Goal: Check status: Check status

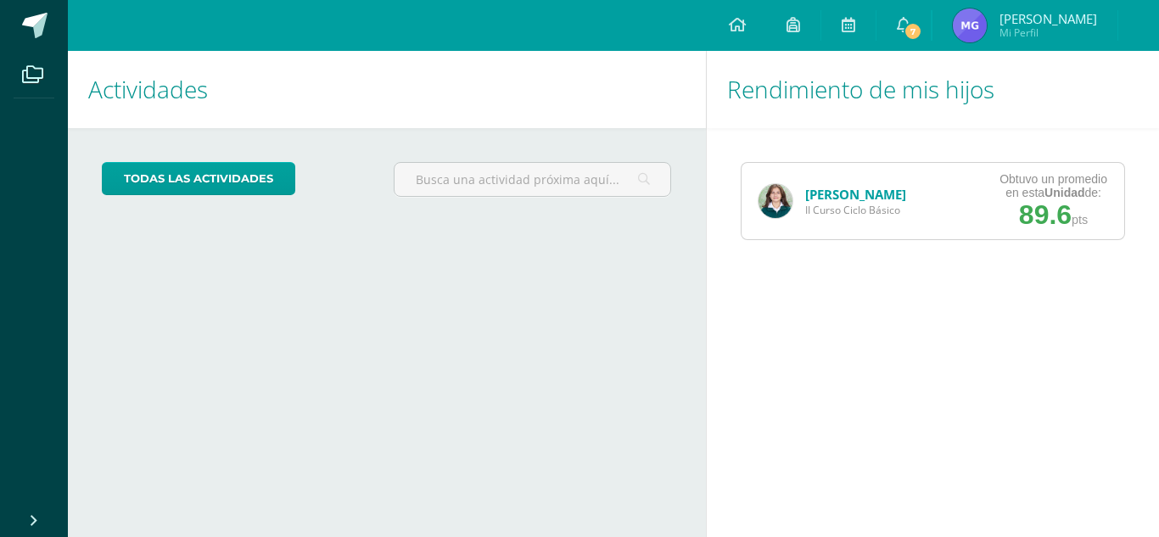
click at [816, 197] on link "[PERSON_NAME]" at bounding box center [855, 194] width 101 height 17
click at [838, 192] on link "[PERSON_NAME]" at bounding box center [855, 194] width 101 height 17
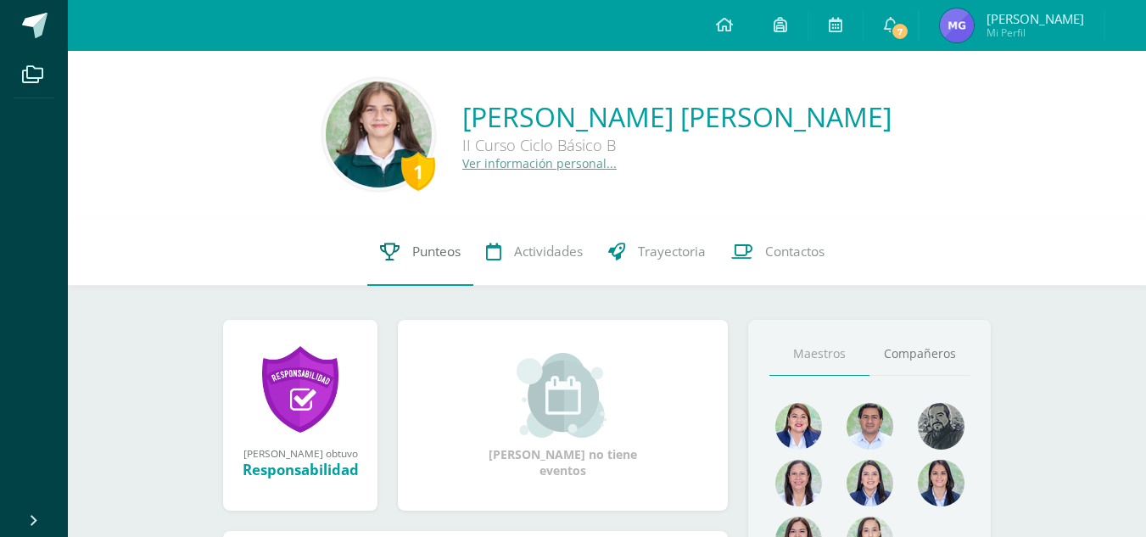
click at [400, 263] on link "Punteos" at bounding box center [420, 252] width 106 height 68
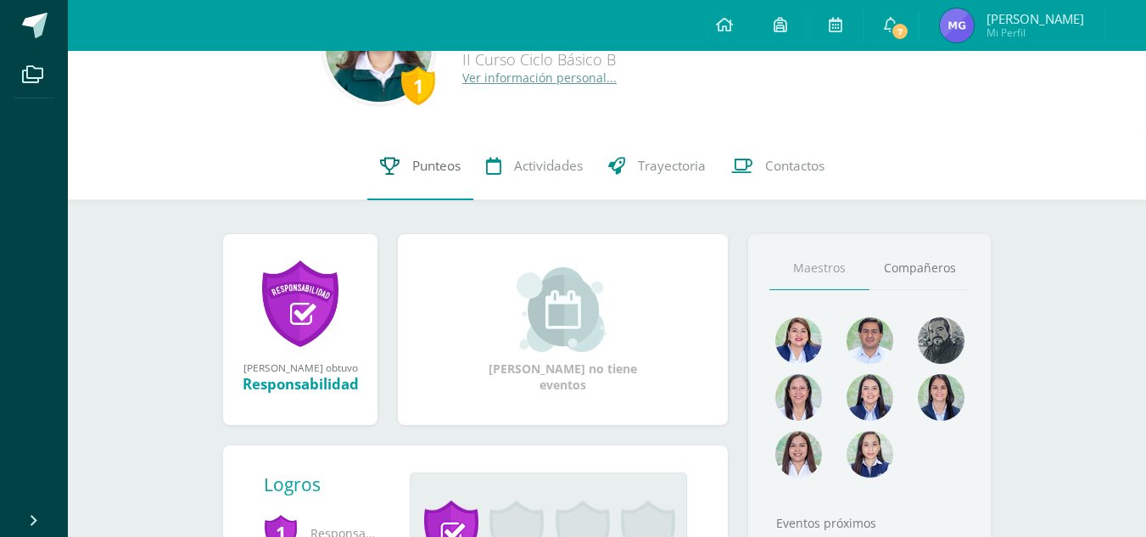
scroll to position [84, 0]
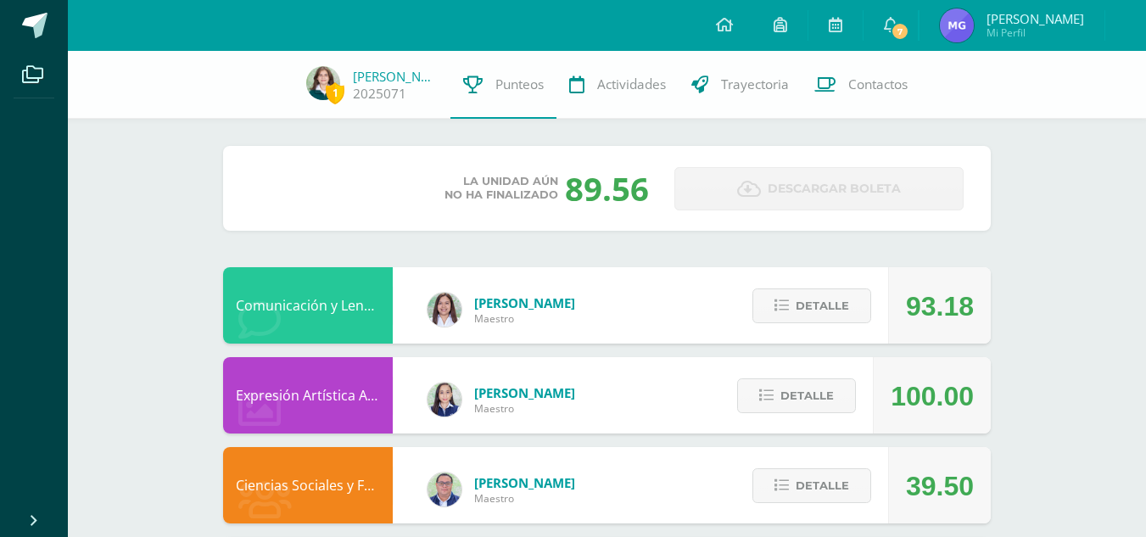
click at [444, 171] on div "La unidad aún no ha finalizado 89.56" at bounding box center [546, 188] width 229 height 44
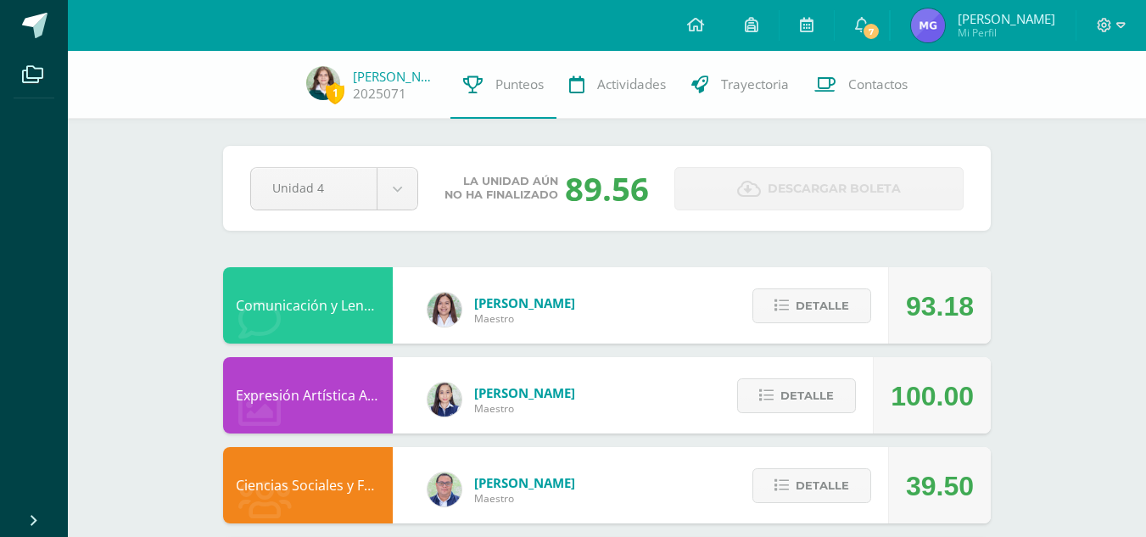
scroll to position [193, 0]
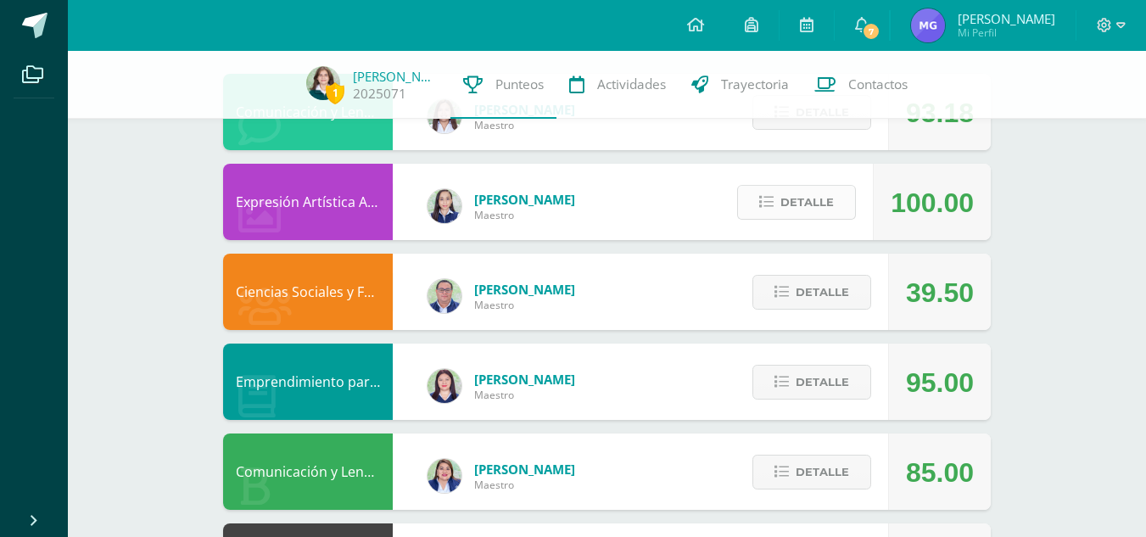
click at [822, 209] on span "Detalle" at bounding box center [807, 202] width 53 height 31
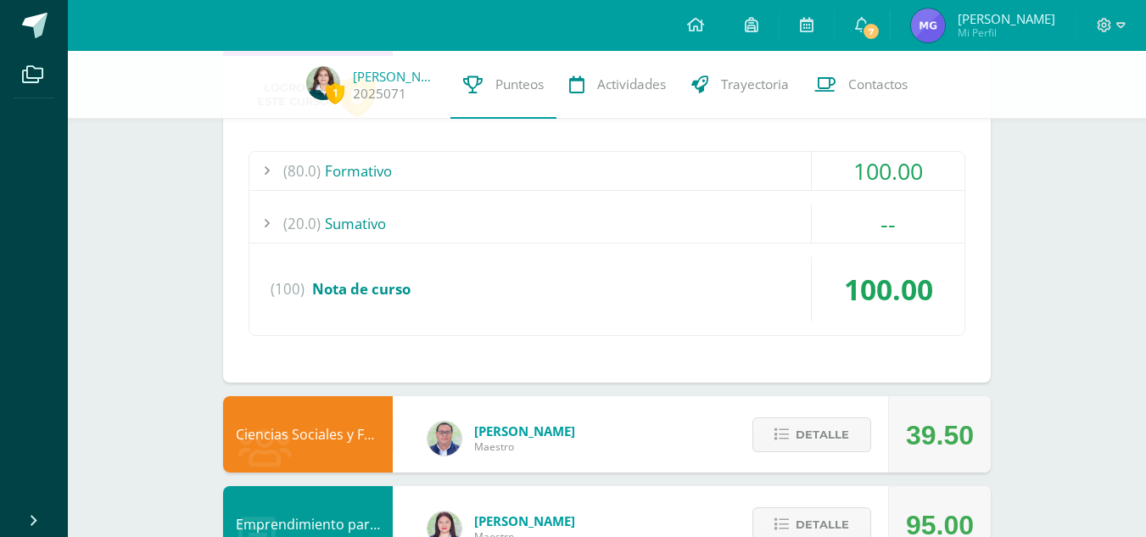
scroll to position [378, 0]
click at [531, 177] on div "(80.0) Formativo" at bounding box center [606, 170] width 715 height 38
